Goal: Use online tool/utility: Utilize a website feature to perform a specific function

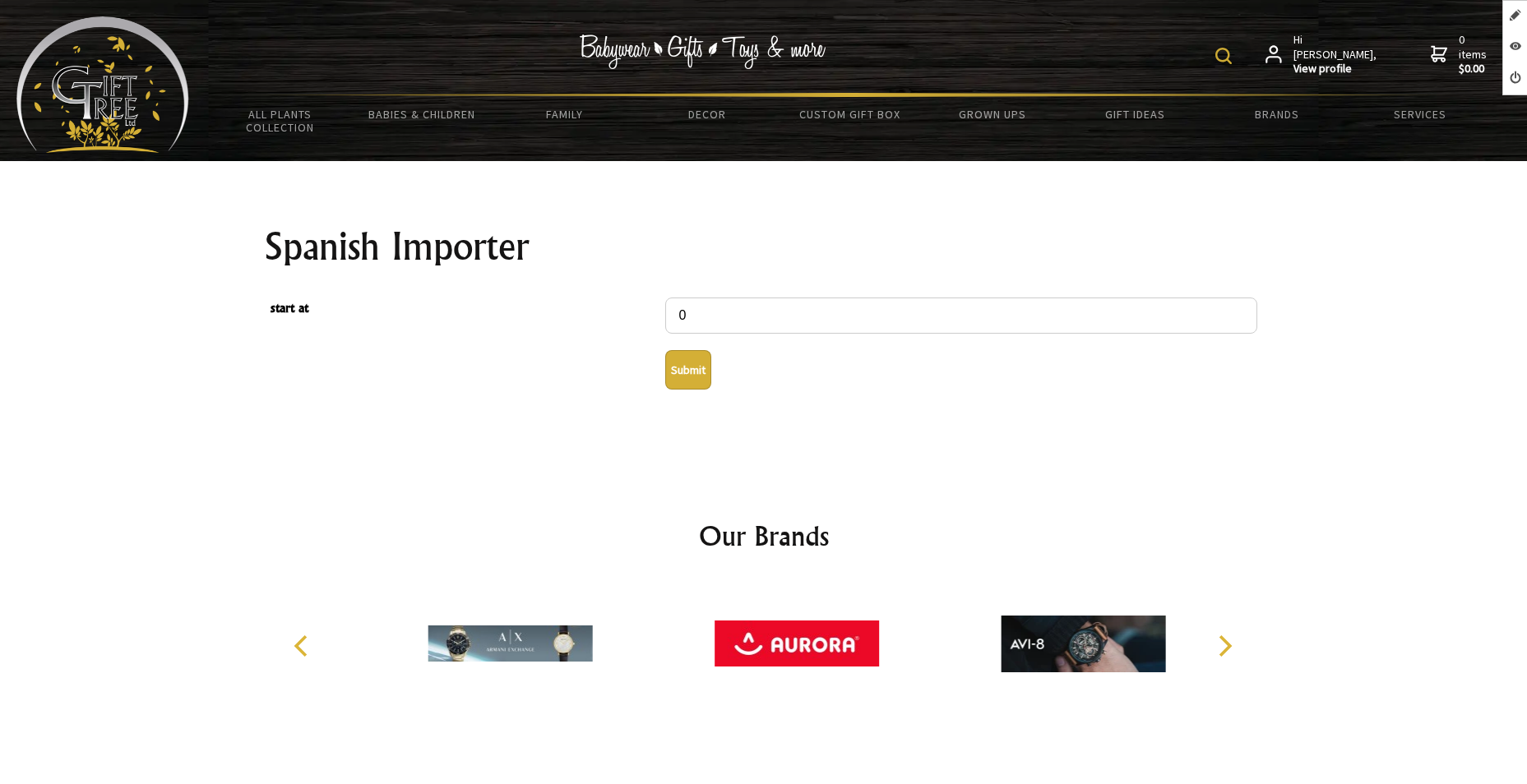
click at [685, 371] on button "Submit" at bounding box center [689, 369] width 46 height 40
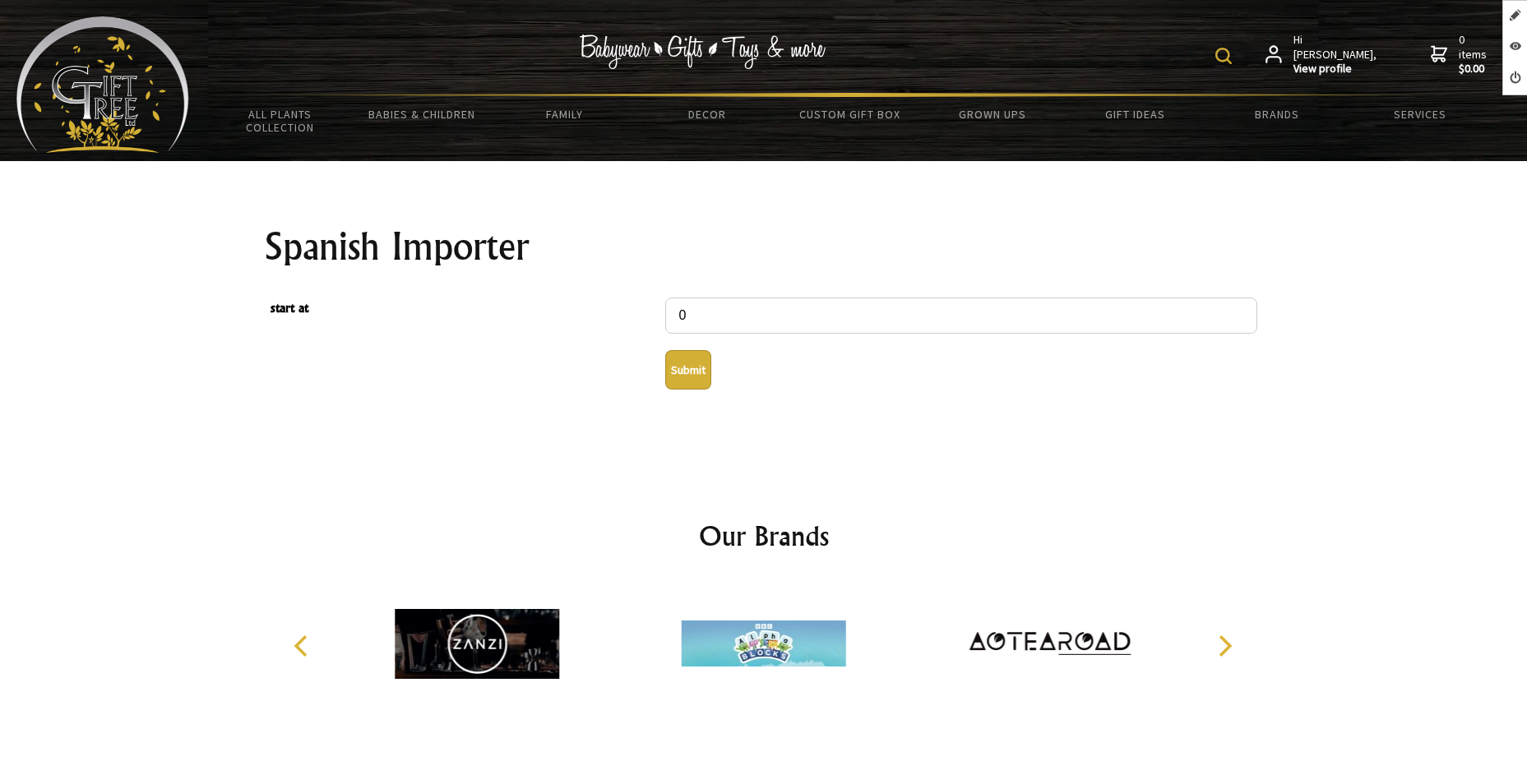
click at [695, 372] on button "Submit" at bounding box center [689, 369] width 46 height 40
click at [689, 376] on button "Submit" at bounding box center [689, 369] width 46 height 40
